Goal: Information Seeking & Learning: Learn about a topic

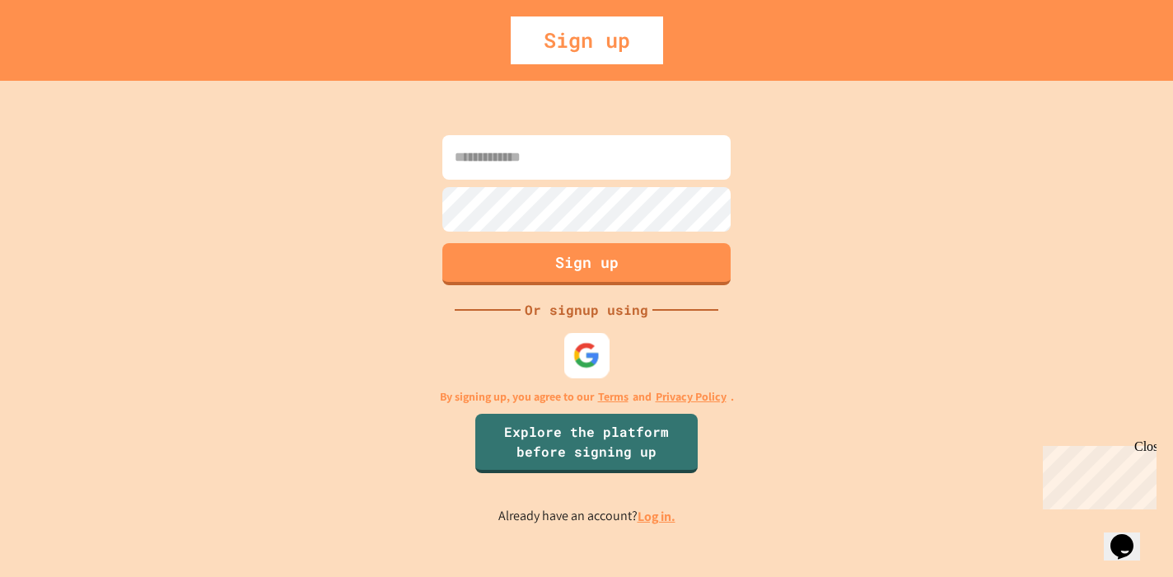
click at [605, 337] on div at bounding box center [586, 355] width 45 height 45
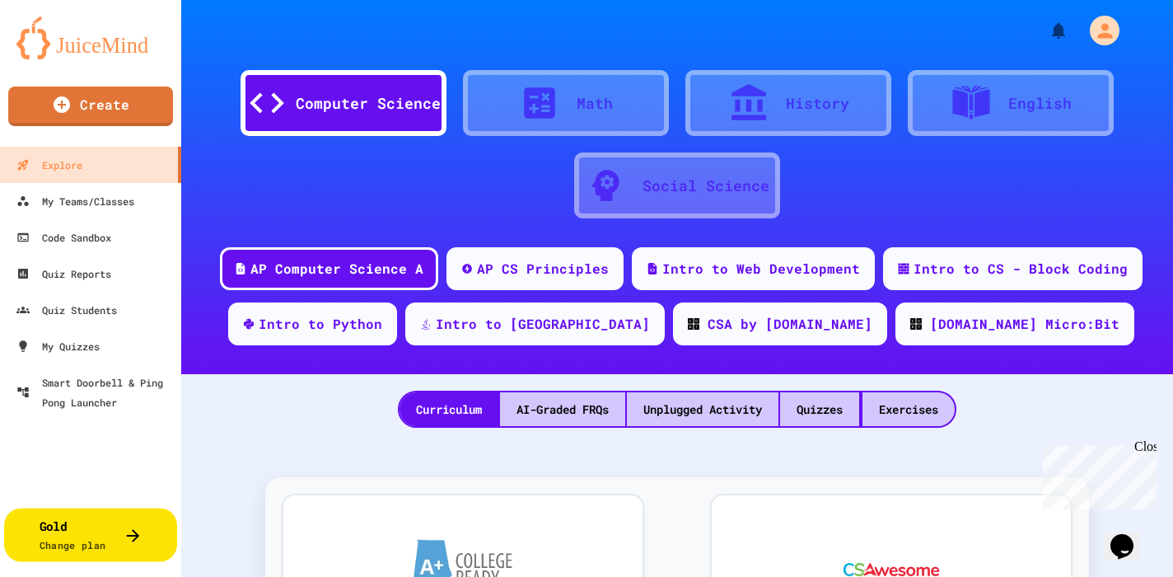
click at [143, 529] on button "Gold Change plan" at bounding box center [90, 534] width 173 height 54
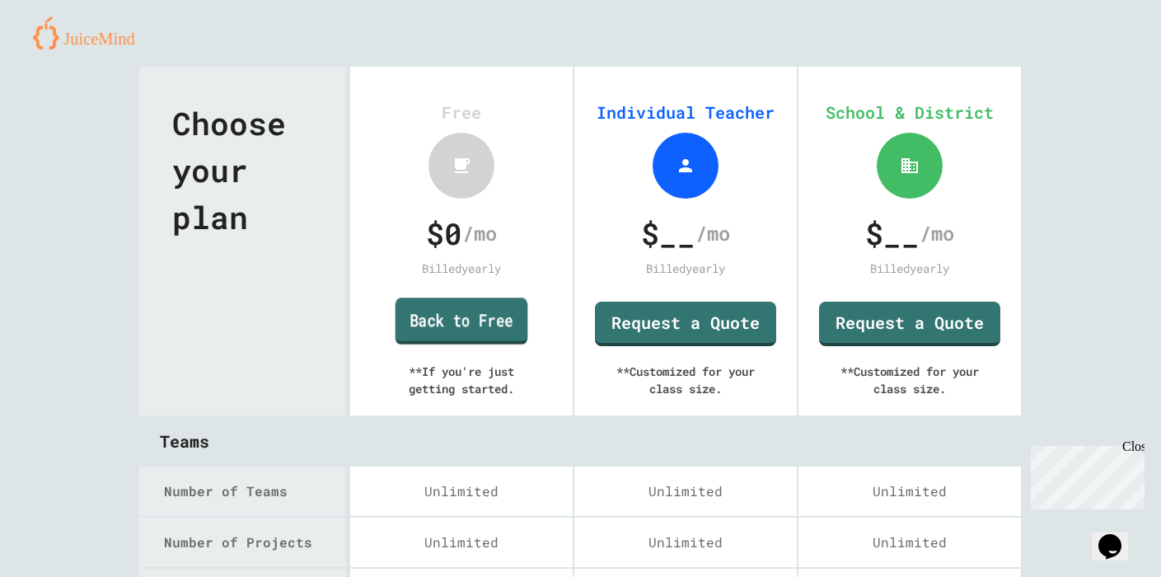
click at [472, 324] on link "Back to Free" at bounding box center [461, 320] width 133 height 47
click at [149, 328] on div "Choose your plan" at bounding box center [242, 241] width 206 height 348
click at [432, 326] on div "Back to Free" at bounding box center [461, 322] width 119 height 25
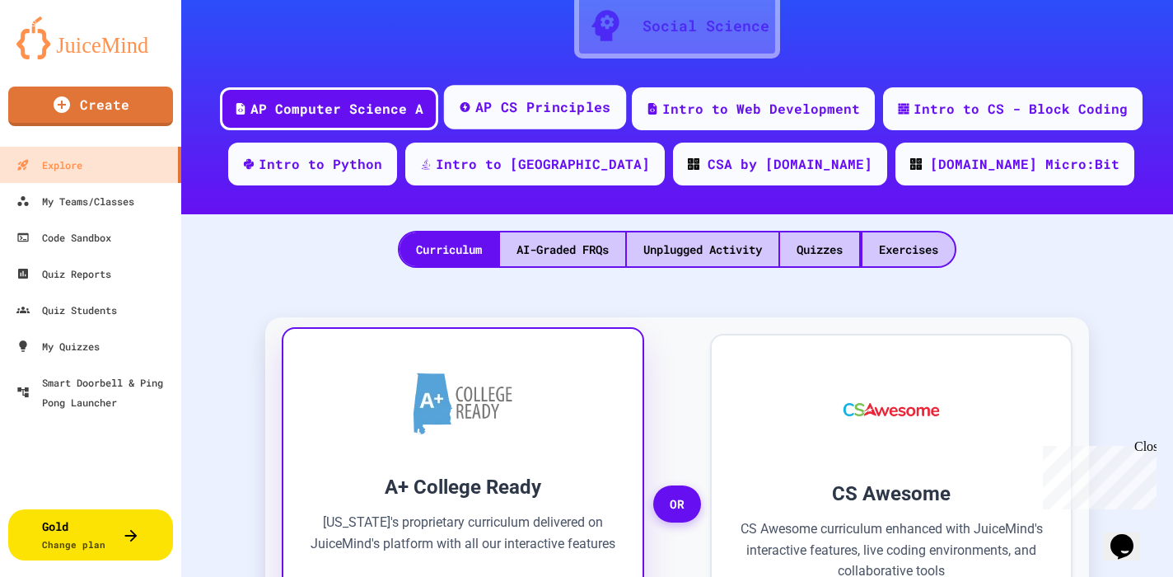
scroll to position [91, 0]
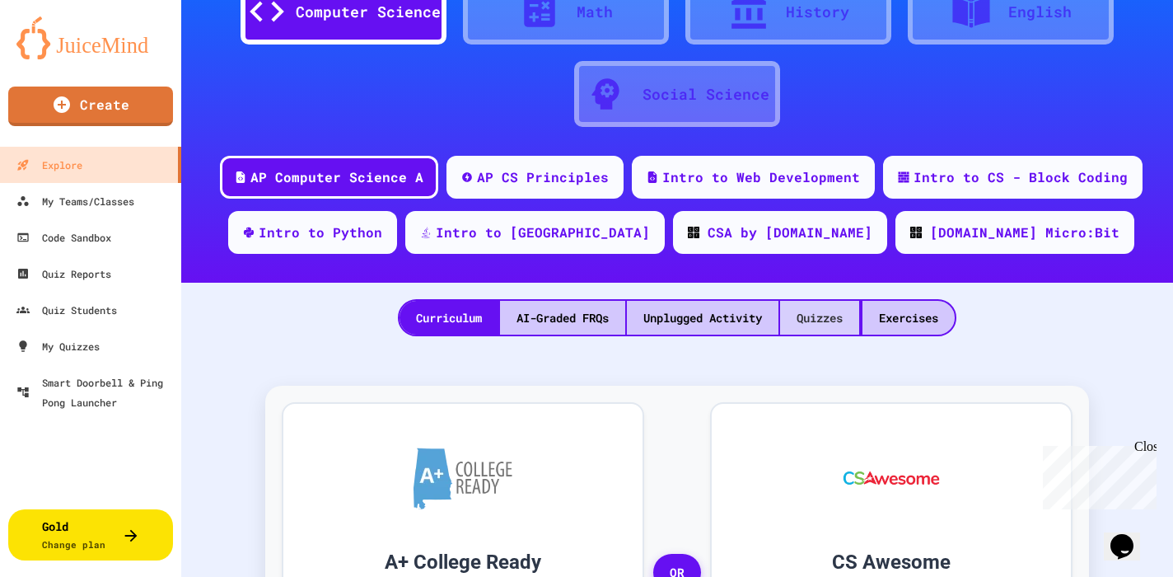
click at [841, 320] on div "Quizzes" at bounding box center [819, 318] width 79 height 34
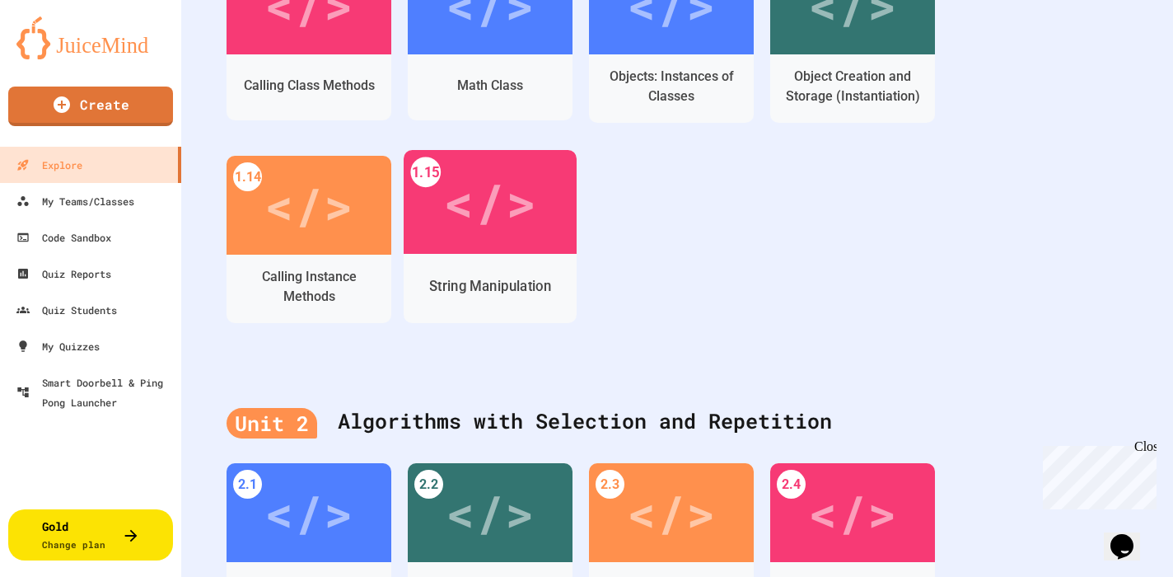
click at [520, 235] on div "</>" at bounding box center [489, 202] width 93 height 78
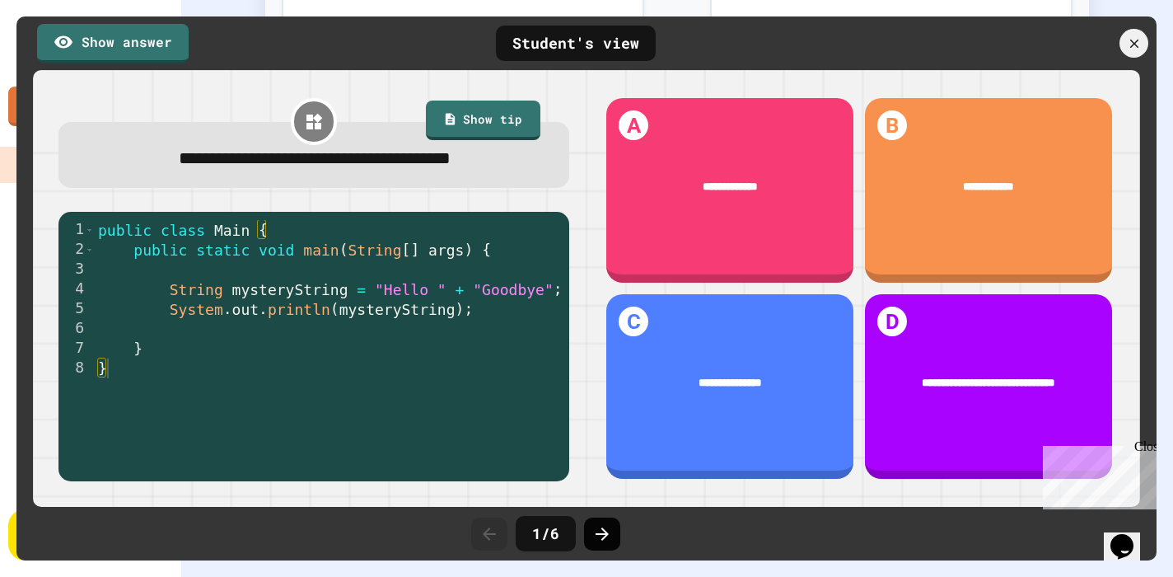
click at [598, 527] on icon at bounding box center [602, 534] width 20 height 20
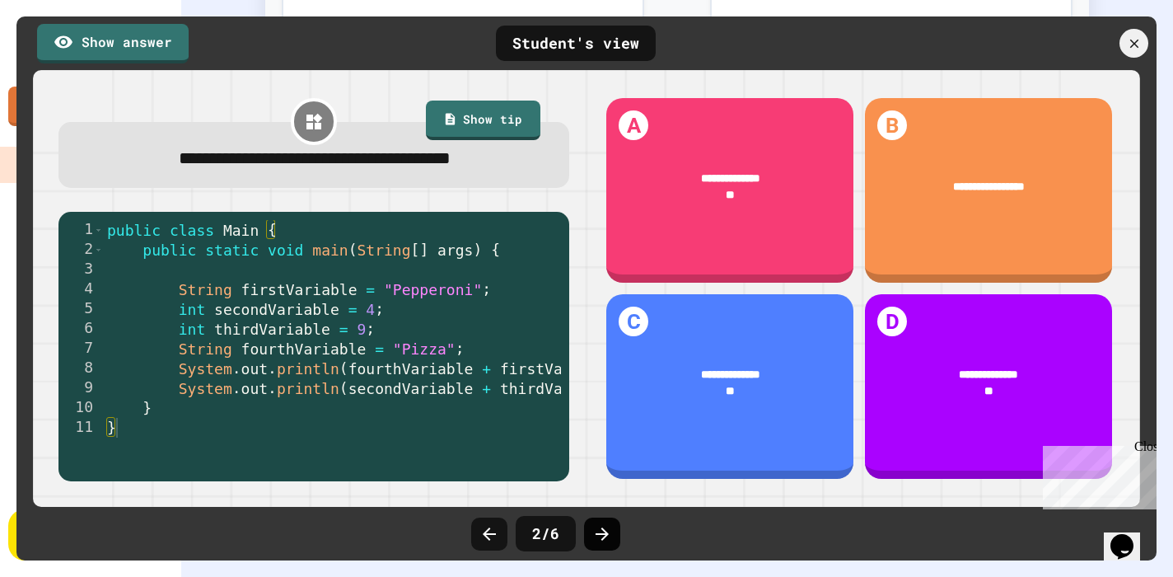
click at [599, 536] on icon at bounding box center [602, 534] width 20 height 20
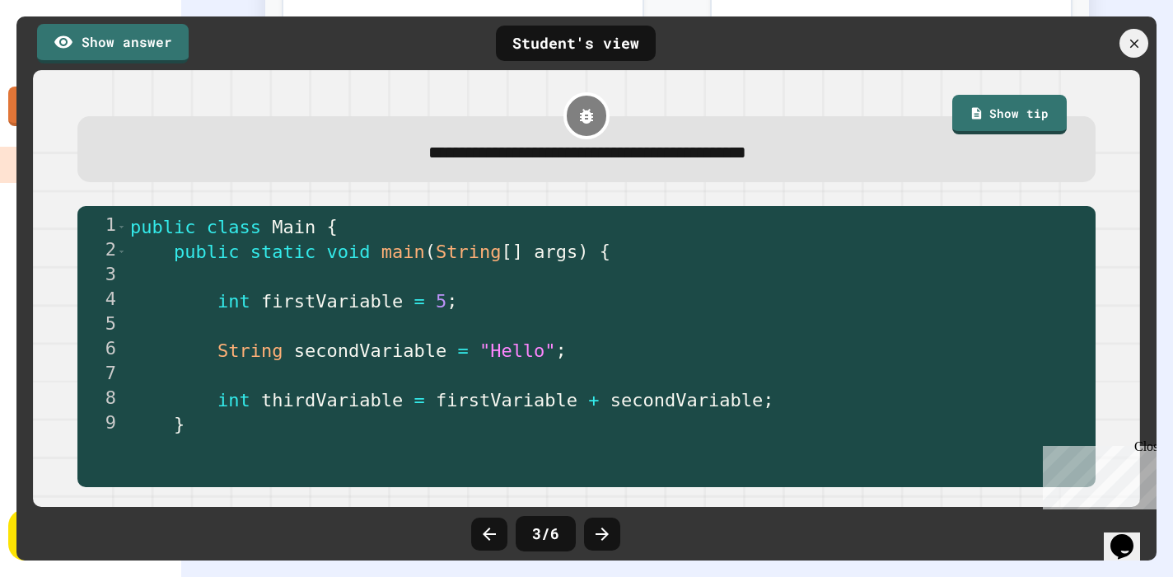
click at [599, 536] on icon at bounding box center [602, 534] width 20 height 20
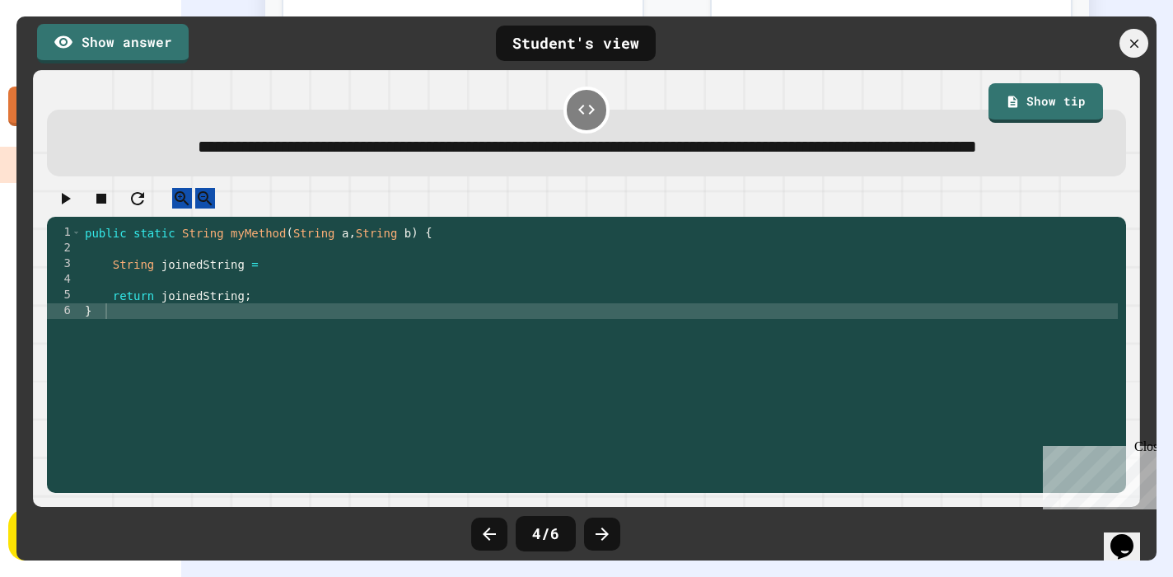
click at [599, 536] on icon at bounding box center [602, 534] width 20 height 20
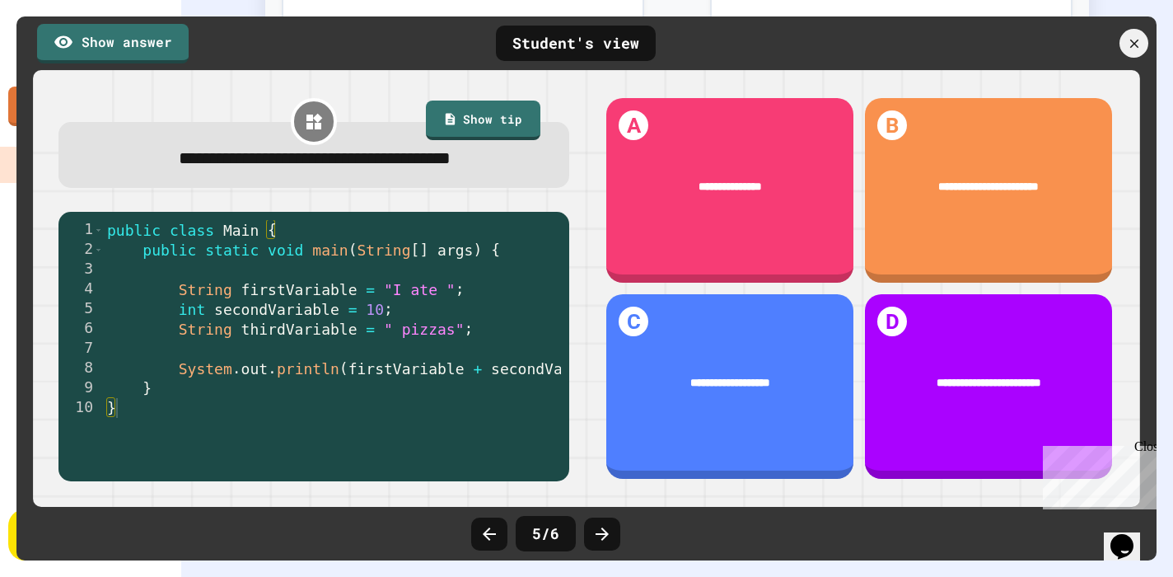
click at [599, 536] on icon at bounding box center [602, 534] width 20 height 20
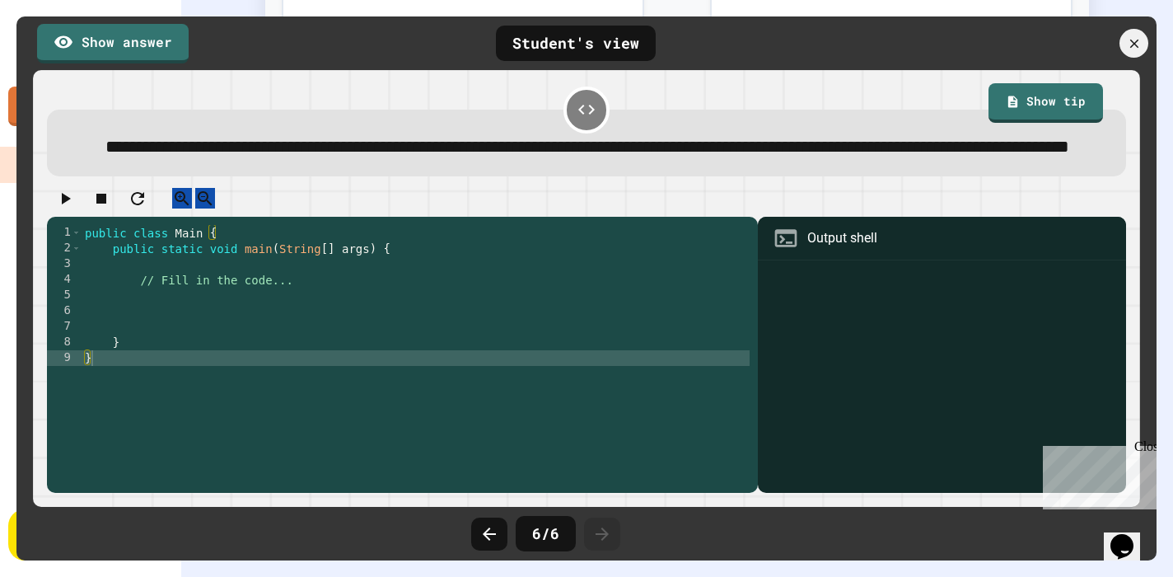
click at [599, 536] on icon at bounding box center [602, 534] width 20 height 20
click at [1138, 44] on icon at bounding box center [1134, 44] width 18 height 18
